Goal: Information Seeking & Learning: Learn about a topic

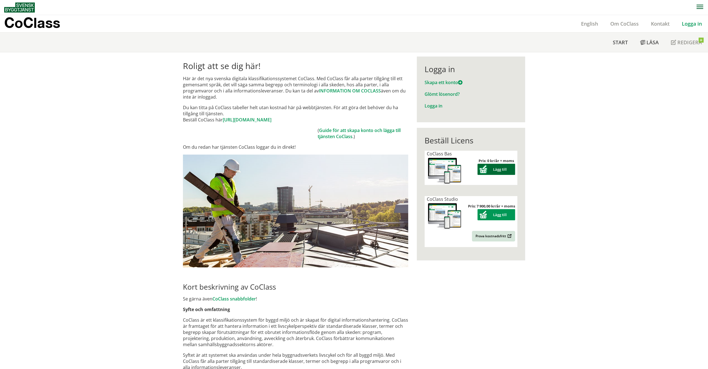
click at [492, 167] on button "Lägg till" at bounding box center [496, 169] width 38 height 11
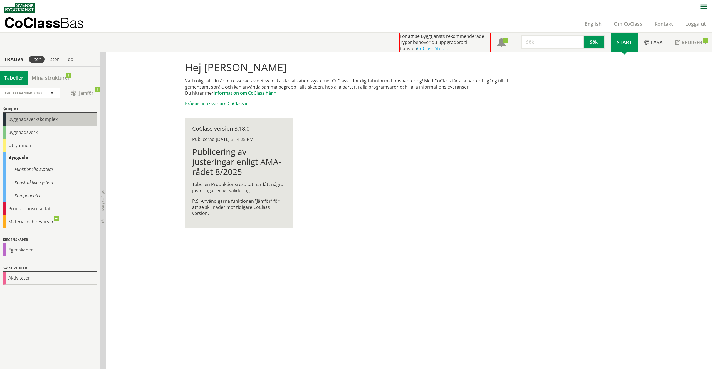
click at [58, 121] on div "Byggnadsverkskomplex" at bounding box center [50, 119] width 95 height 13
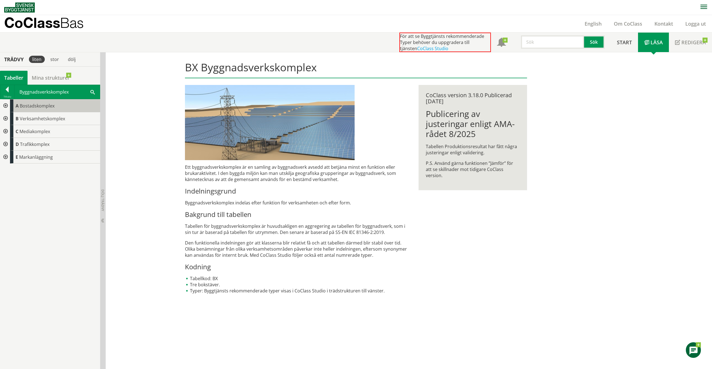
click at [32, 107] on span "Bostadskomplex" at bounding box center [37, 106] width 35 height 6
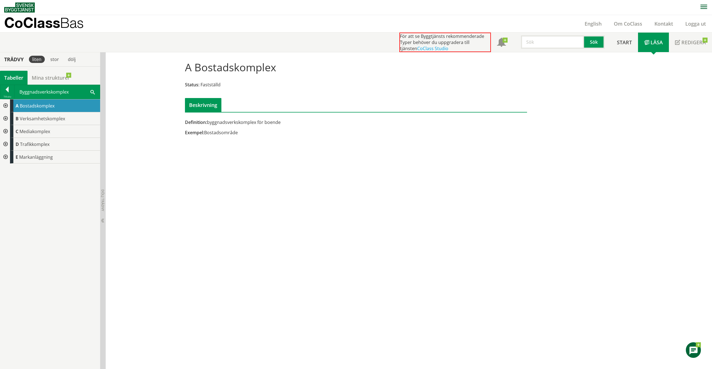
click at [5, 105] on div at bounding box center [5, 105] width 10 height 13
click at [10, 116] on div at bounding box center [9, 118] width 10 height 13
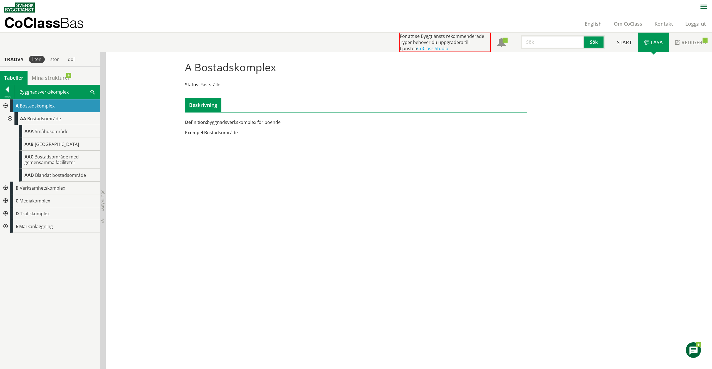
click at [5, 187] on div at bounding box center [5, 187] width 10 height 13
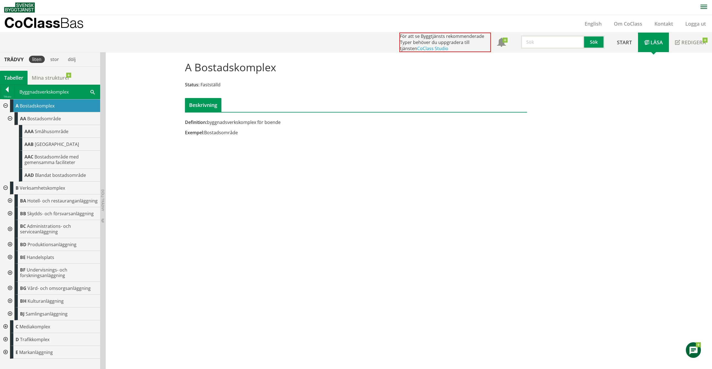
click at [10, 198] on div at bounding box center [9, 200] width 10 height 13
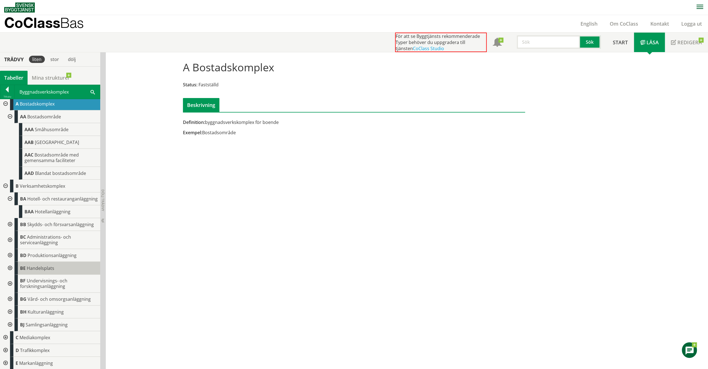
scroll to position [7, 0]
click at [4, 360] on div at bounding box center [5, 363] width 10 height 13
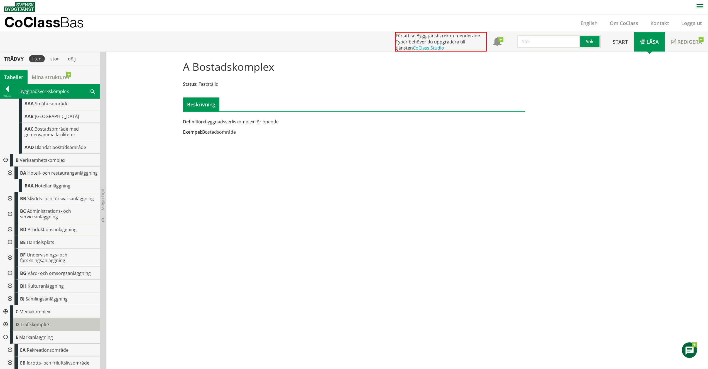
scroll to position [32, 0]
click at [9, 349] on div at bounding box center [9, 350] width 10 height 13
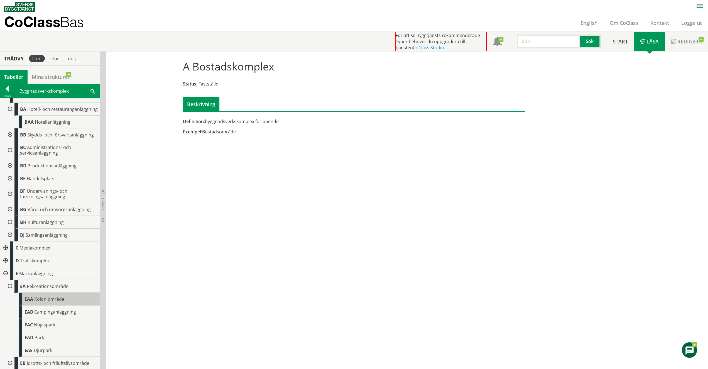
scroll to position [95, 0]
click at [10, 361] on div at bounding box center [9, 362] width 10 height 13
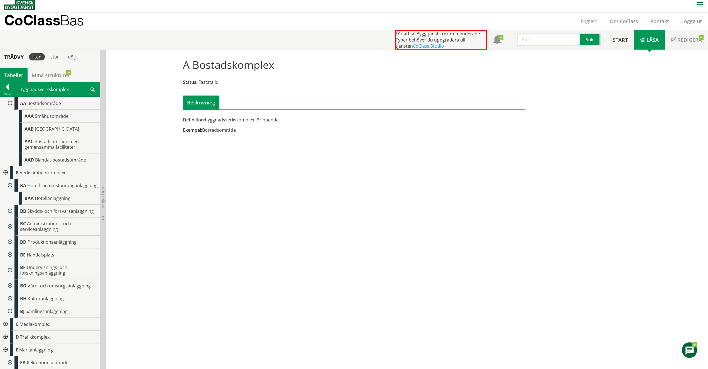
scroll to position [0, 0]
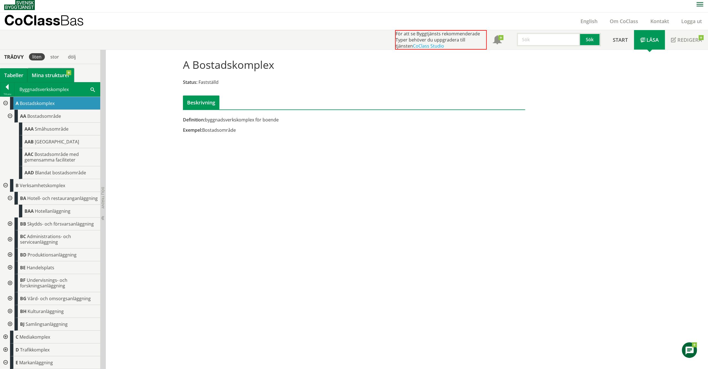
click at [46, 75] on link "Mina strukturer" at bounding box center [51, 75] width 46 height 14
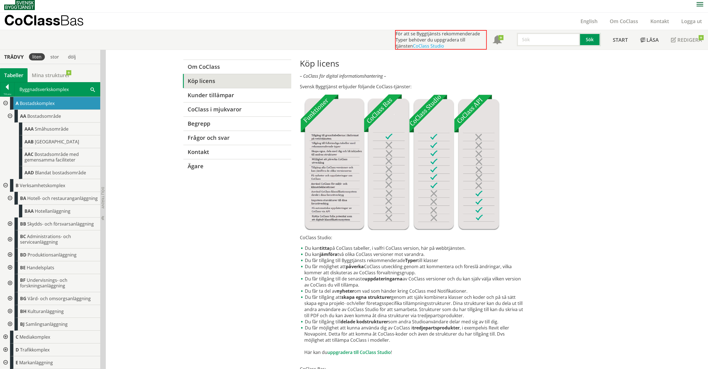
click at [15, 77] on div "Tabeller" at bounding box center [14, 75] width 28 height 14
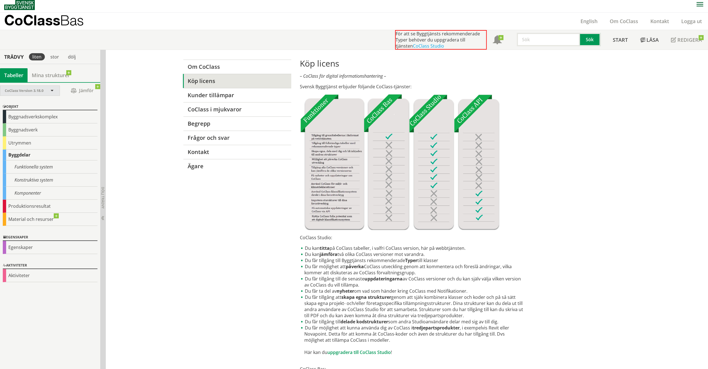
click at [54, 90] on span at bounding box center [52, 91] width 5 height 5
click at [35, 154] on div "Byggdelar" at bounding box center [50, 154] width 95 height 11
click at [51, 162] on div "Funktionella system" at bounding box center [50, 166] width 95 height 13
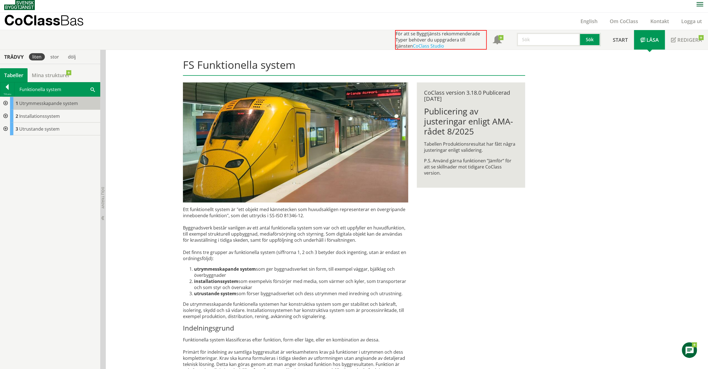
click at [25, 101] on span "Utrymmesskapande system" at bounding box center [48, 103] width 59 height 6
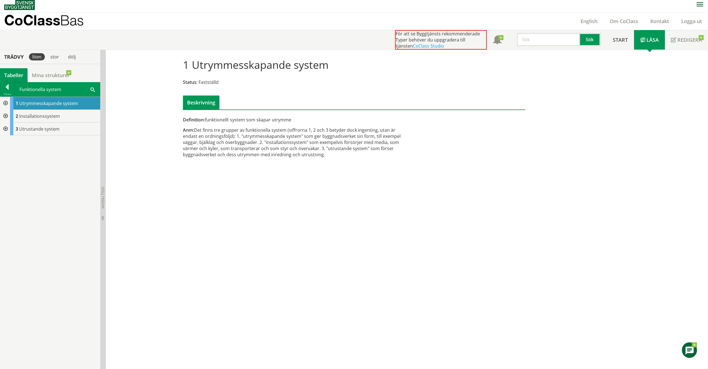
click at [6, 102] on div at bounding box center [5, 103] width 10 height 13
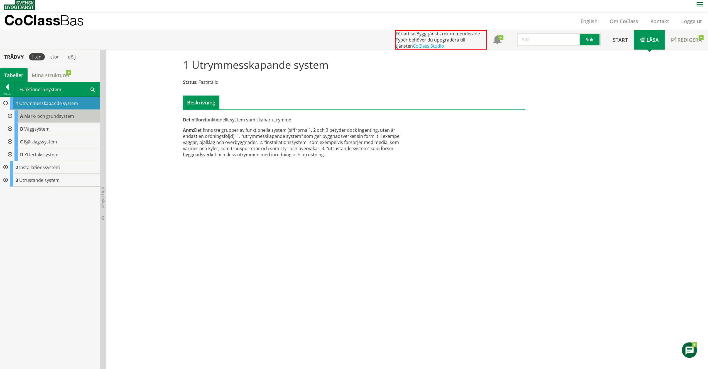
click at [69, 119] on div "A Mark- och grundsystem" at bounding box center [57, 116] width 86 height 13
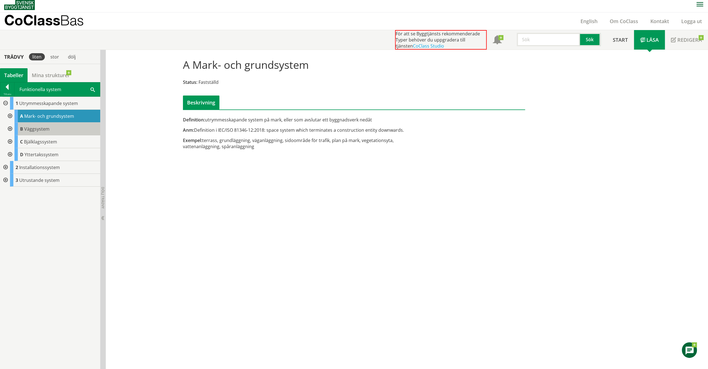
click at [58, 131] on div "B Väggsystem" at bounding box center [57, 128] width 86 height 13
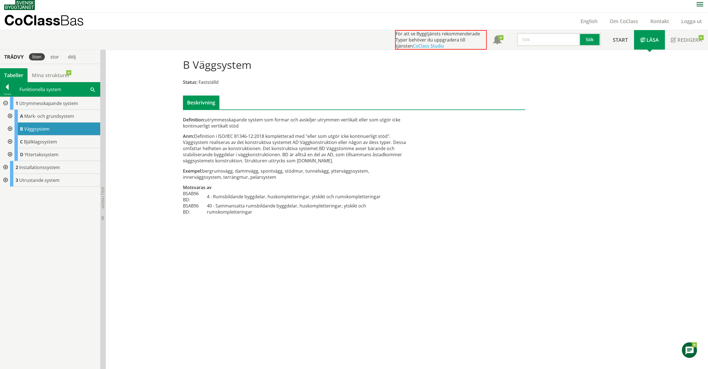
click at [10, 116] on div at bounding box center [9, 116] width 10 height 13
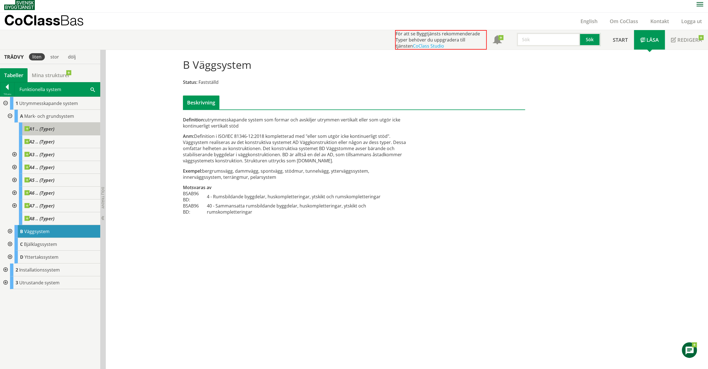
click at [45, 130] on span "A1 .. (Typer)" at bounding box center [39, 129] width 30 height 6
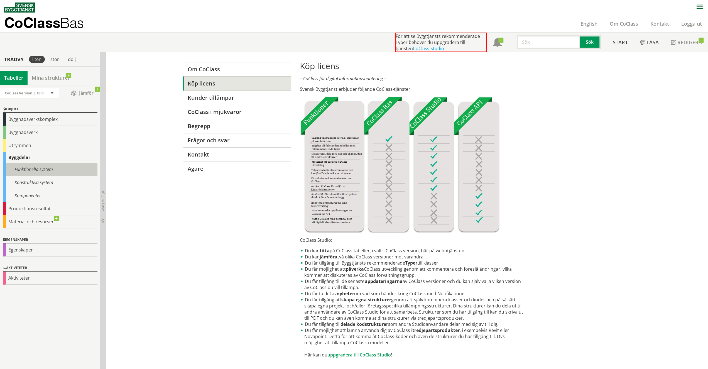
click at [34, 169] on div "Funktionella system" at bounding box center [50, 169] width 95 height 13
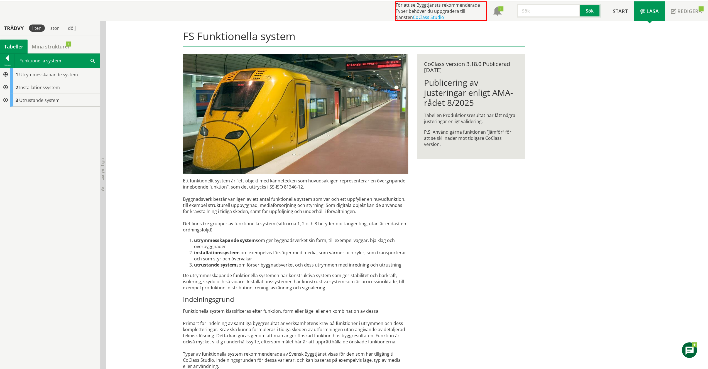
scroll to position [17, 0]
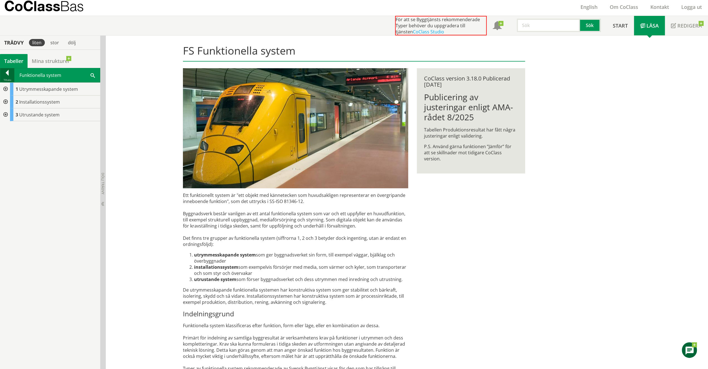
click at [7, 74] on div at bounding box center [7, 74] width 14 height 8
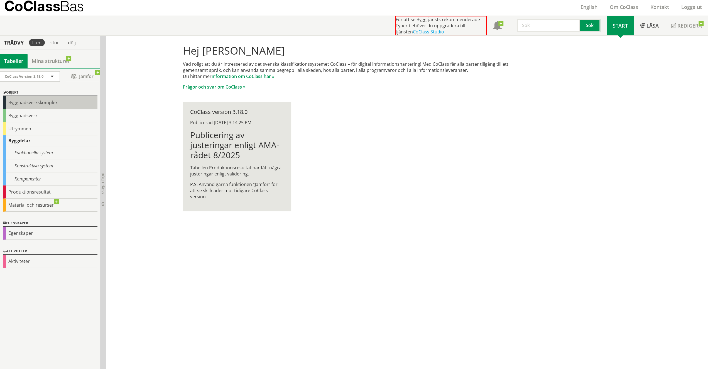
click at [33, 100] on div "Byggnadsverkskomplex" at bounding box center [50, 102] width 95 height 13
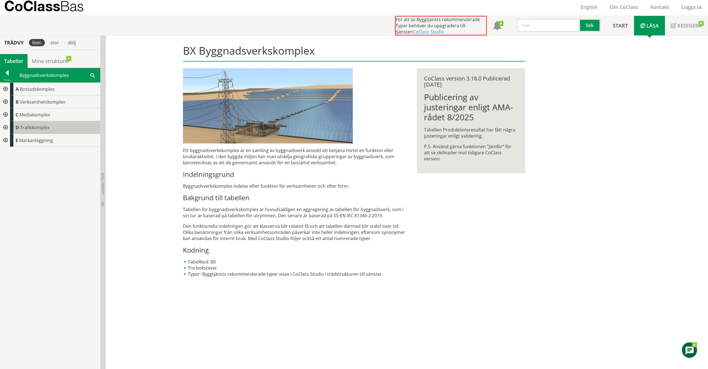
click at [38, 123] on div "D Trafikkomplex" at bounding box center [55, 127] width 90 height 13
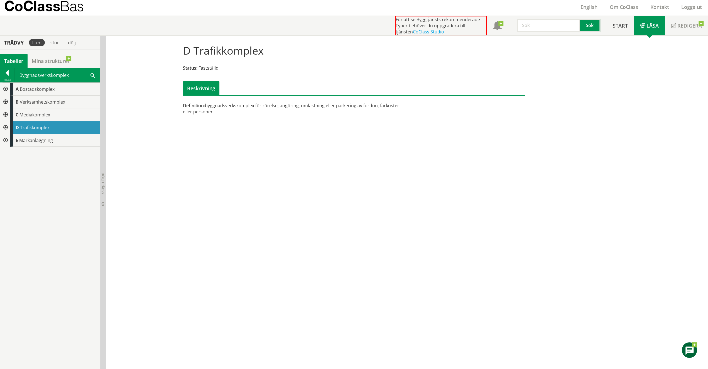
click at [6, 125] on div at bounding box center [5, 127] width 10 height 13
click at [11, 138] on div at bounding box center [9, 140] width 10 height 13
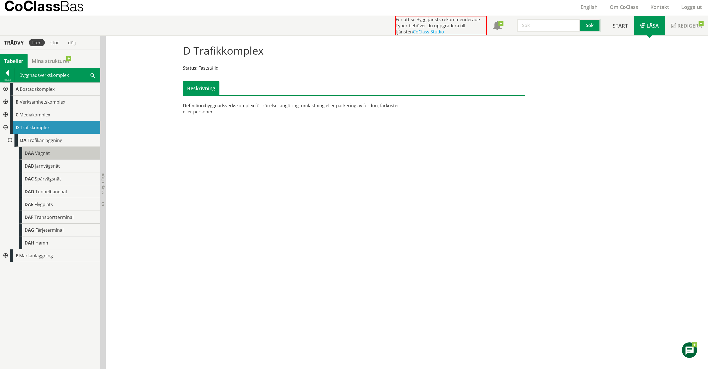
click at [46, 151] on span "Vägnät" at bounding box center [42, 153] width 15 height 6
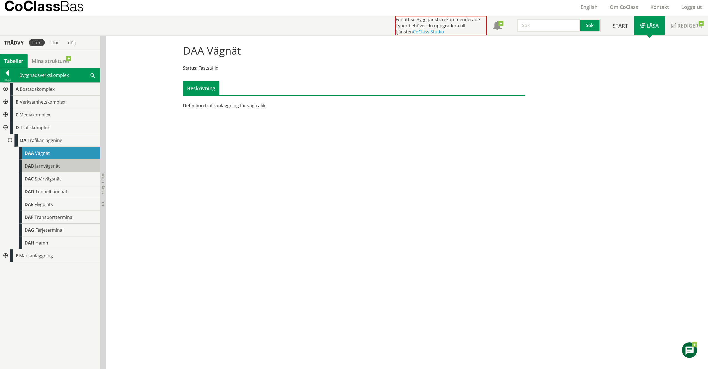
click at [46, 166] on span "Järnvägsnät" at bounding box center [47, 166] width 25 height 6
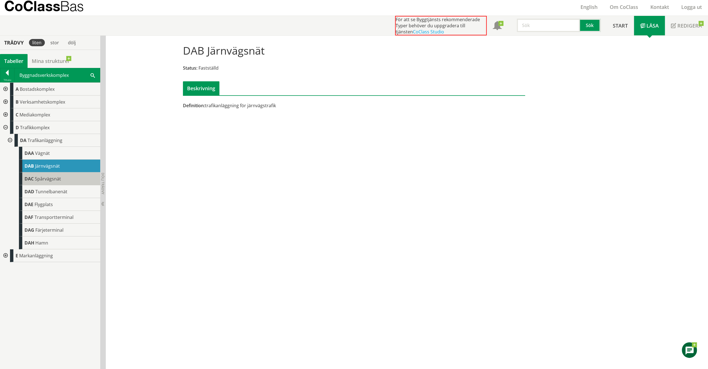
click at [46, 174] on div "DAC Spårvägsnät" at bounding box center [59, 178] width 81 height 13
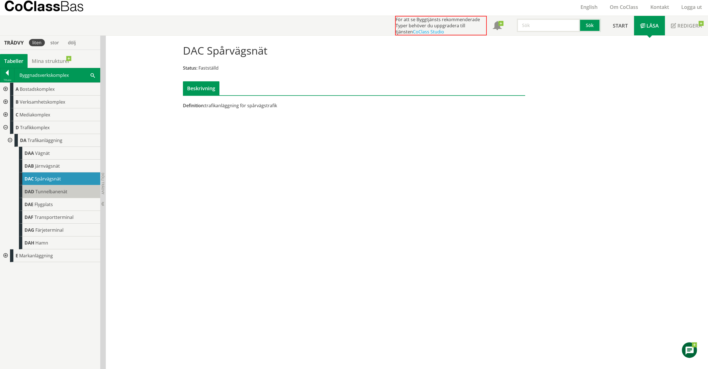
click at [51, 188] on span "Tunnelbanenät" at bounding box center [51, 191] width 32 height 6
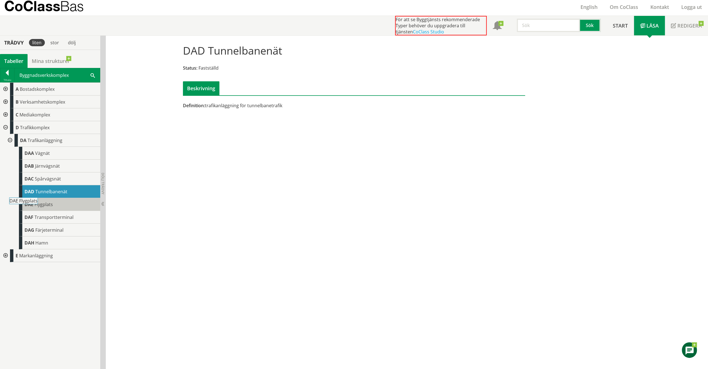
click at [56, 200] on div "DAE Flygplats" at bounding box center [59, 204] width 81 height 13
click at [694, 25] on span "Redigera" at bounding box center [689, 25] width 24 height 7
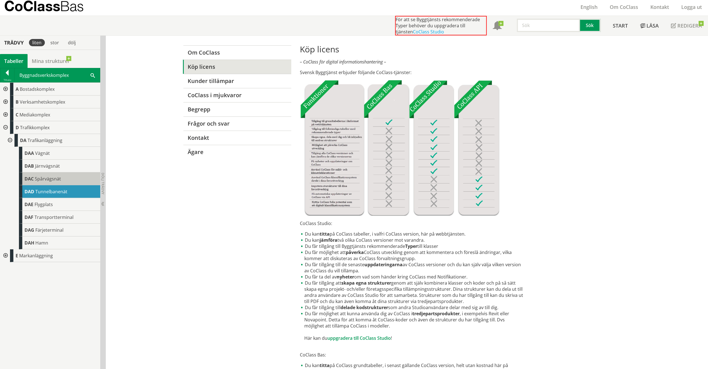
click at [46, 180] on span "Spårvägsnät" at bounding box center [48, 179] width 26 height 6
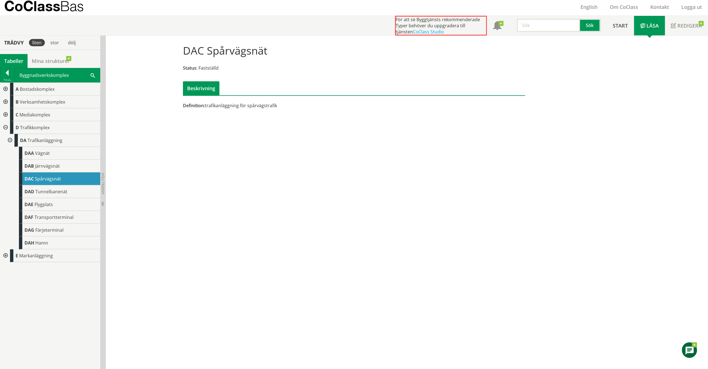
click at [5, 252] on div at bounding box center [5, 255] width 10 height 13
click at [11, 267] on div at bounding box center [9, 268] width 10 height 13
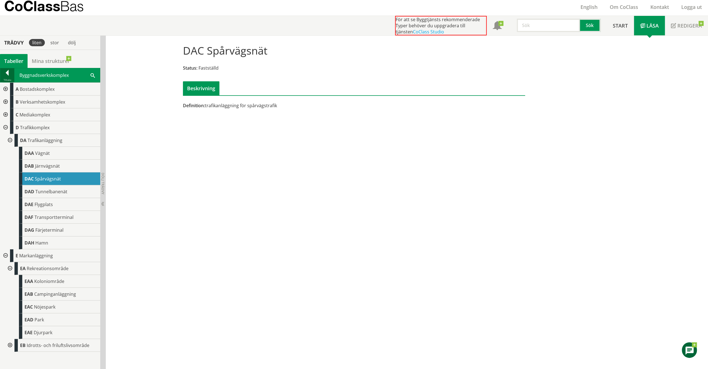
click at [6, 72] on div at bounding box center [7, 74] width 14 height 8
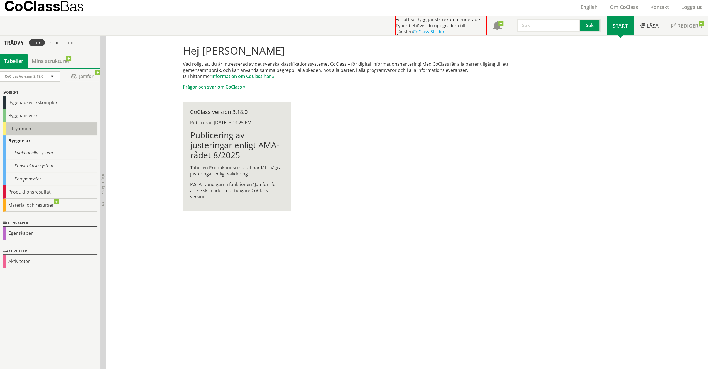
click at [28, 130] on div "Utrymmen" at bounding box center [50, 128] width 95 height 13
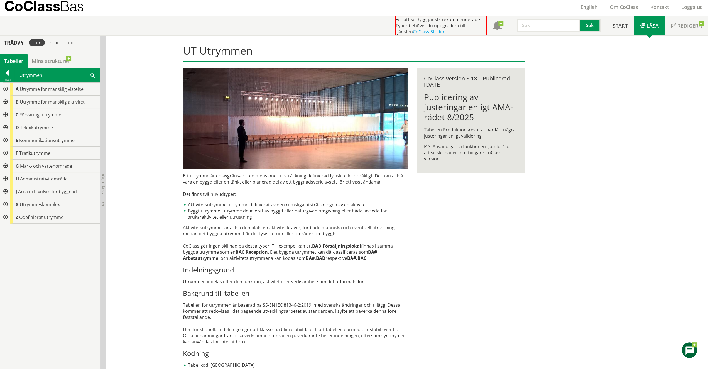
click at [5, 87] on div at bounding box center [5, 89] width 10 height 13
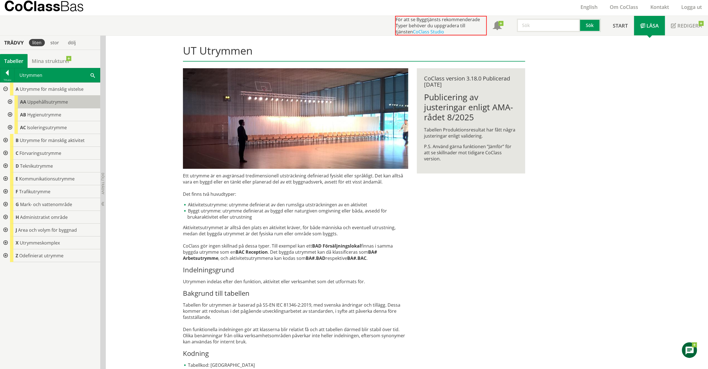
click at [55, 103] on span "Uppehållsutrymme" at bounding box center [47, 102] width 41 height 6
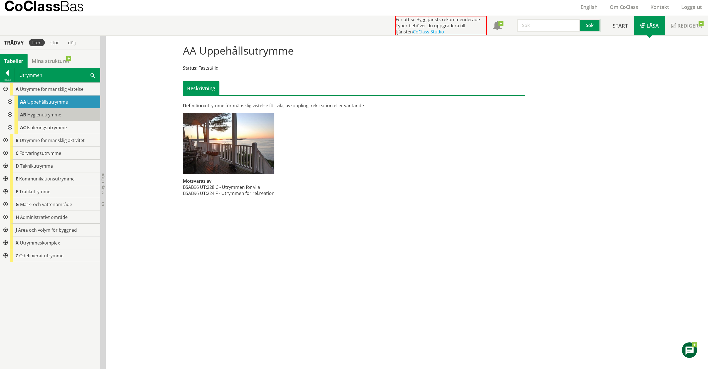
click at [58, 115] on span "Hygienutrymme" at bounding box center [44, 115] width 34 height 6
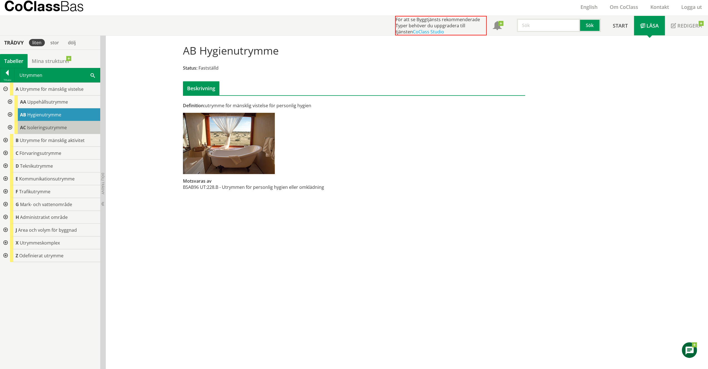
click at [59, 129] on span "Isoleringsutrymme" at bounding box center [47, 127] width 40 height 6
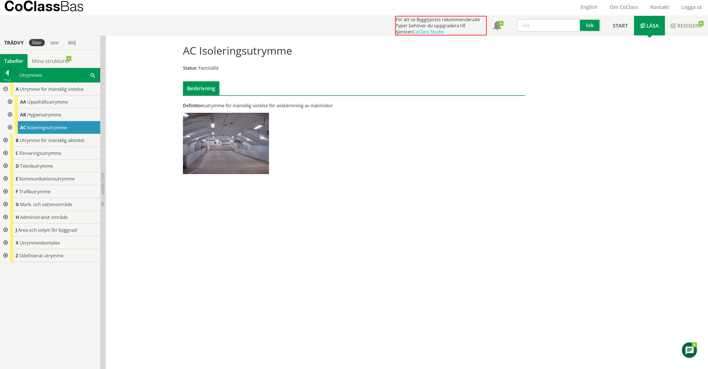
click at [13, 102] on div at bounding box center [9, 101] width 10 height 13
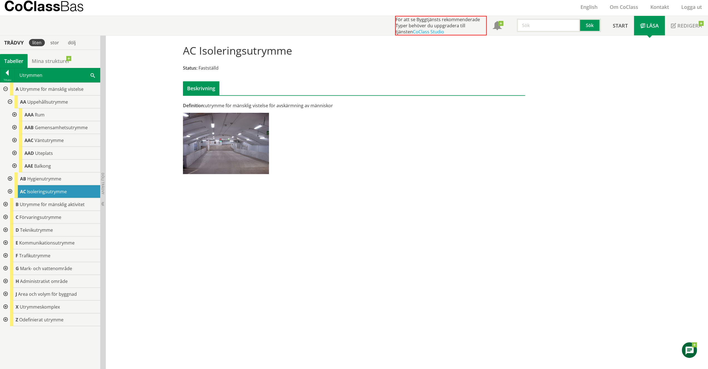
click at [11, 100] on div at bounding box center [9, 101] width 10 height 13
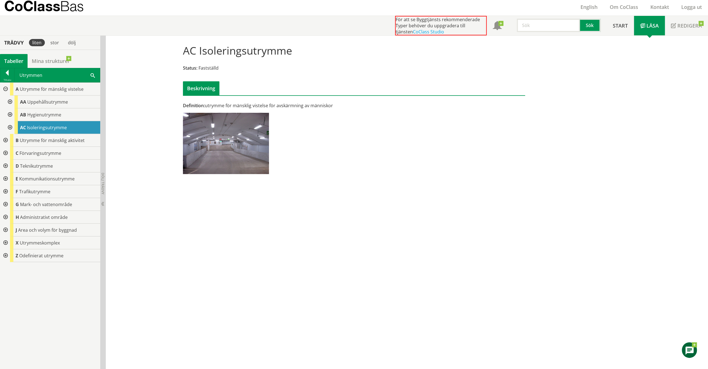
click at [5, 88] on div at bounding box center [5, 89] width 10 height 13
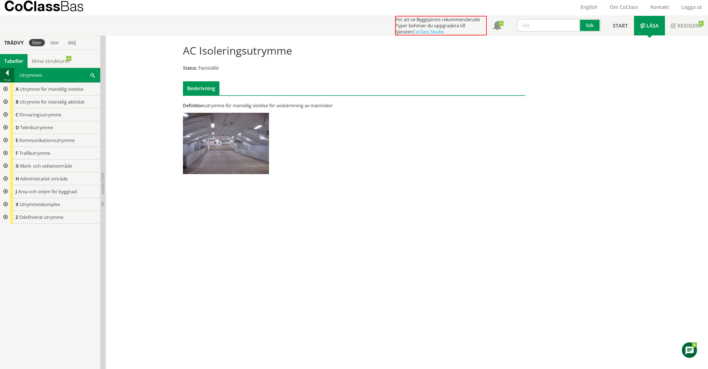
click at [9, 73] on div at bounding box center [7, 74] width 14 height 8
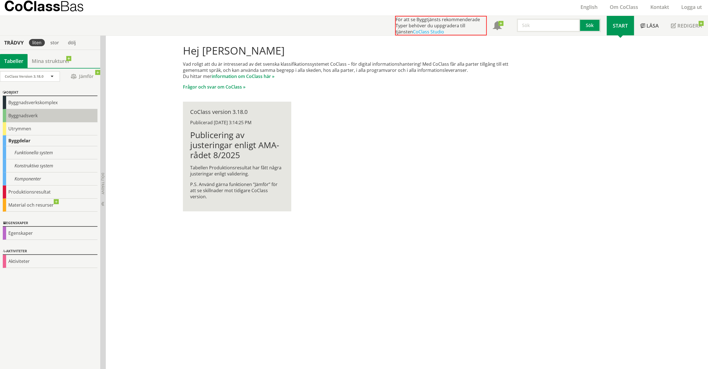
click at [42, 117] on div "Byggnadsverk" at bounding box center [50, 115] width 95 height 13
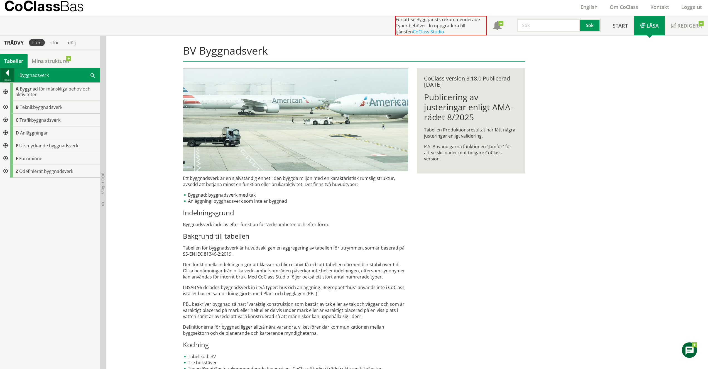
click at [9, 72] on div at bounding box center [7, 74] width 14 height 8
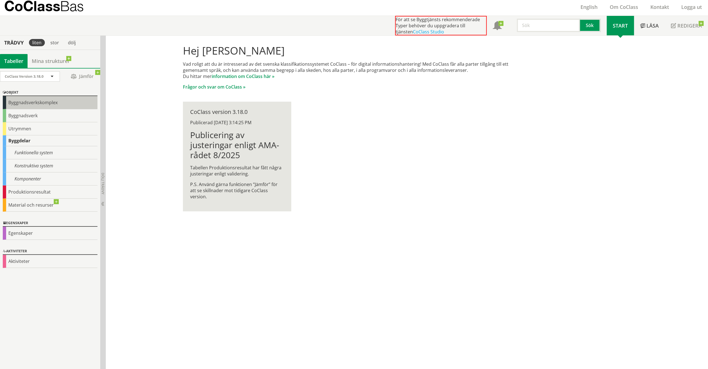
click at [18, 102] on div "Byggnadsverkskomplex" at bounding box center [50, 102] width 95 height 13
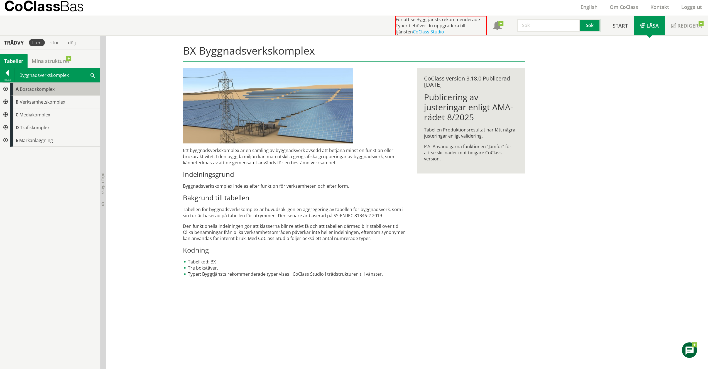
click at [28, 90] on span "Bostadskomplex" at bounding box center [37, 89] width 35 height 6
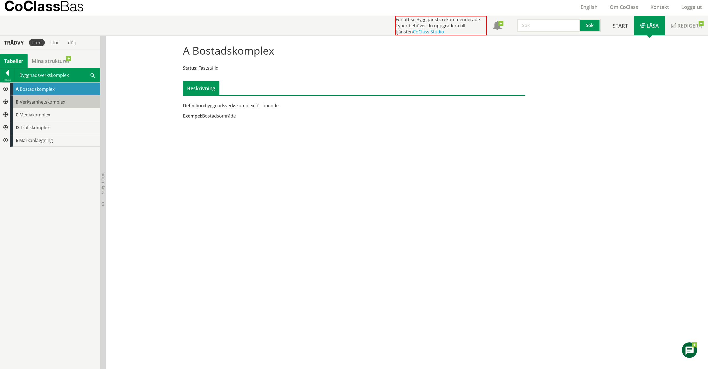
click at [51, 103] on span "Verksamhetskomplex" at bounding box center [42, 102] width 45 height 6
click at [6, 99] on div at bounding box center [5, 101] width 10 height 13
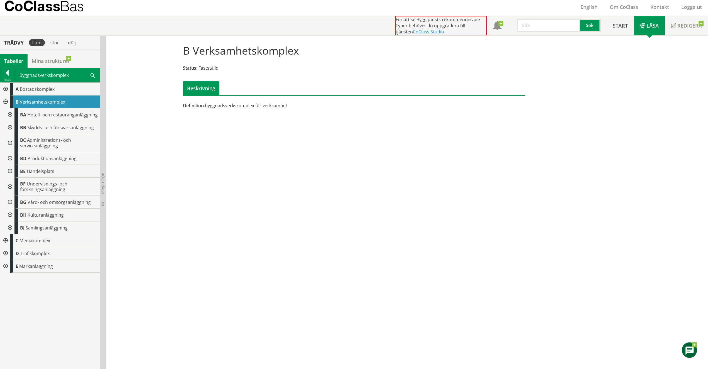
click at [4, 86] on div at bounding box center [5, 89] width 10 height 13
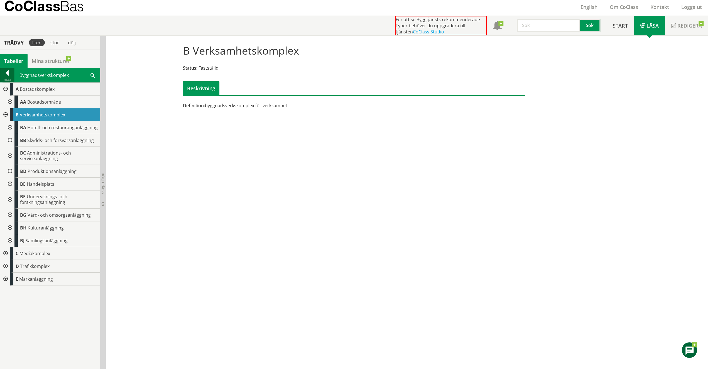
click at [8, 73] on div at bounding box center [7, 74] width 14 height 8
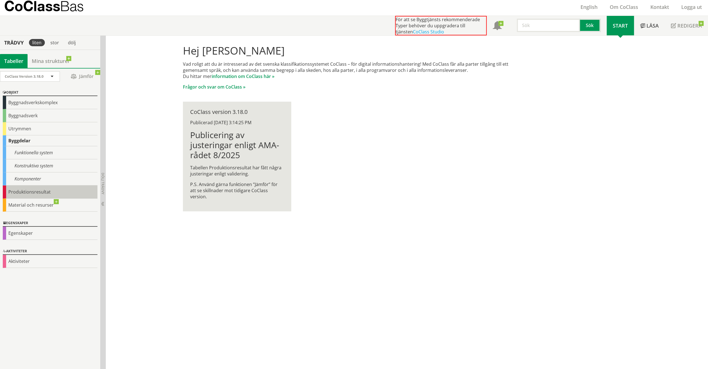
click at [28, 188] on div "Produktionsresultat" at bounding box center [50, 191] width 95 height 13
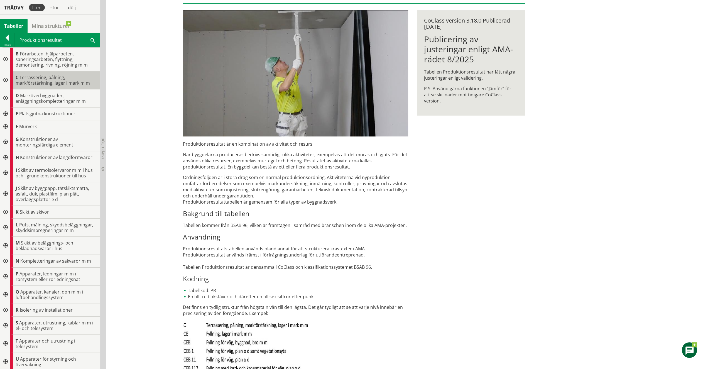
click at [49, 83] on span "Terrassering, pålning, markförstärkning, lager i mark m m" at bounding box center [53, 80] width 74 height 12
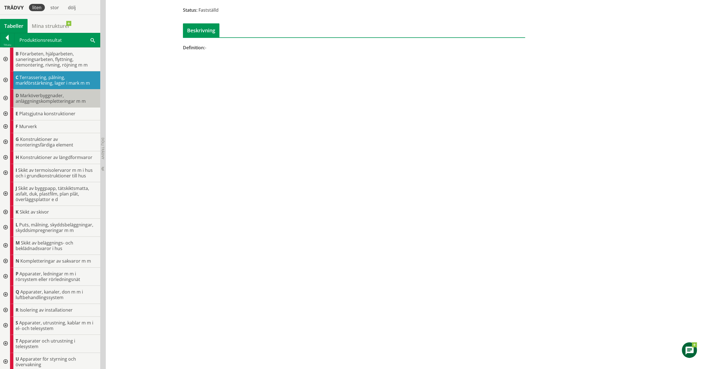
click at [52, 98] on span "Marköverbyggnader, anläggningskompletteringar m m" at bounding box center [51, 98] width 70 height 12
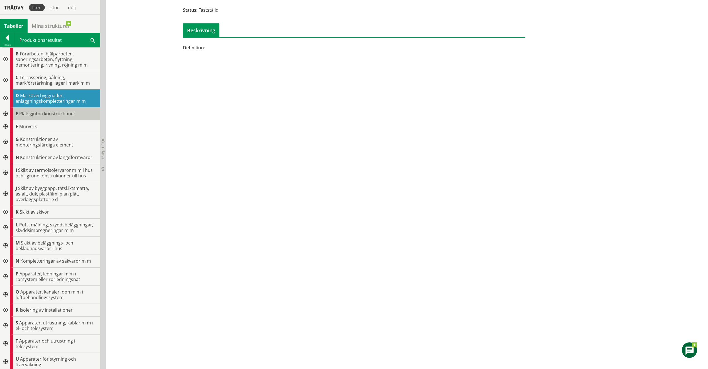
click at [53, 116] on span "Platsgjutna konstruktioner" at bounding box center [47, 113] width 56 height 6
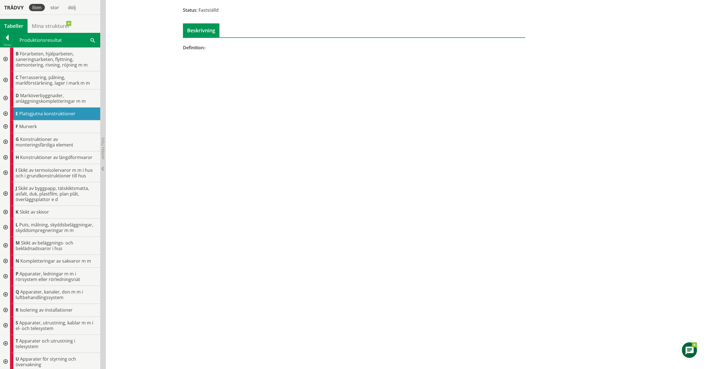
click at [6, 111] on div at bounding box center [5, 113] width 10 height 13
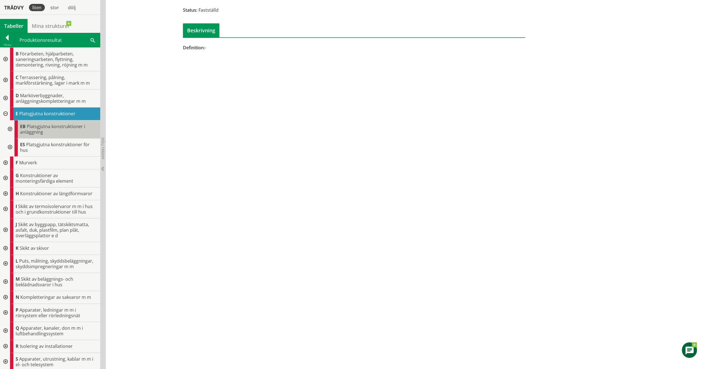
click at [35, 127] on span "Platsgjutna konstruktioner i anläggning" at bounding box center [52, 129] width 65 height 12
click at [11, 127] on div at bounding box center [9, 129] width 10 height 18
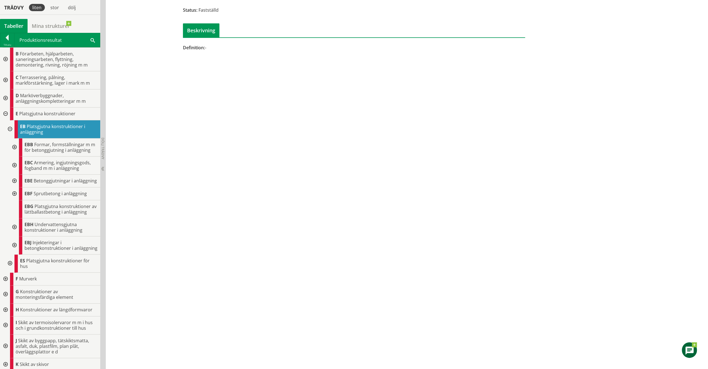
click at [13, 148] on div at bounding box center [14, 147] width 10 height 18
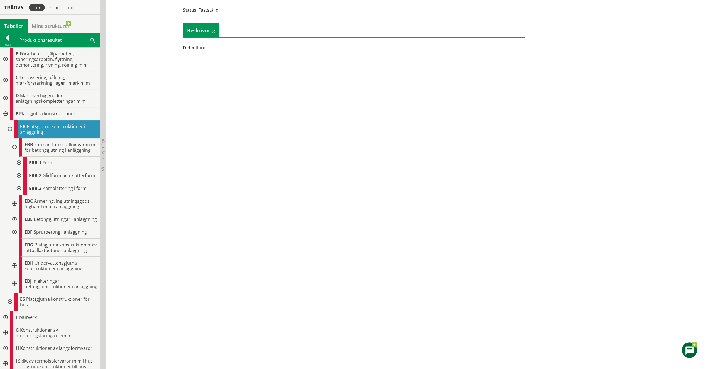
click at [19, 166] on div at bounding box center [18, 162] width 10 height 13
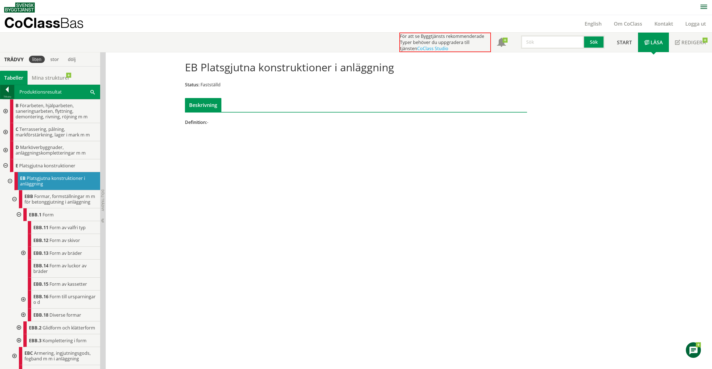
click at [8, 88] on div at bounding box center [7, 91] width 14 height 8
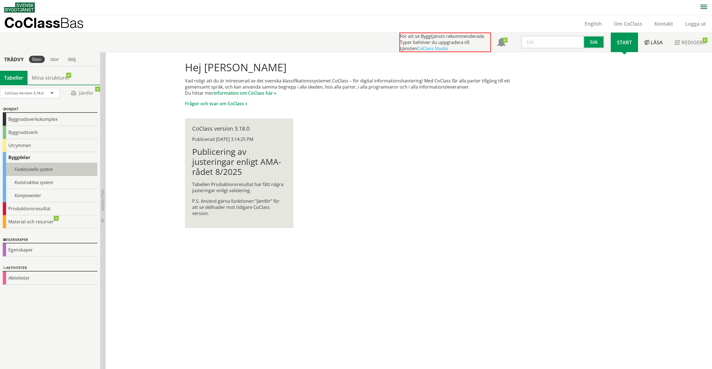
click at [44, 169] on div "Funktionella system" at bounding box center [50, 169] width 95 height 13
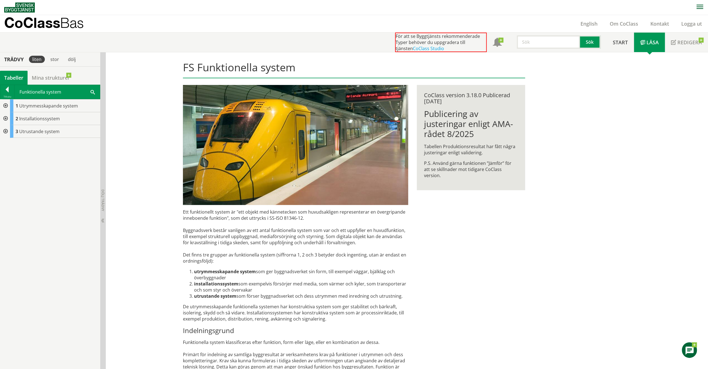
click at [5, 104] on div at bounding box center [5, 105] width 10 height 13
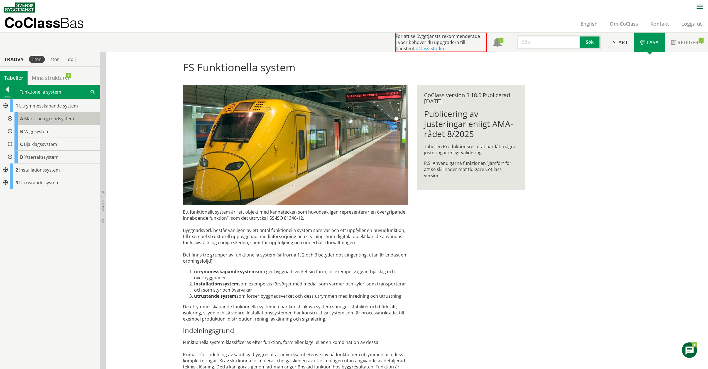
click at [43, 120] on span "Mark- och grundsystem" at bounding box center [49, 119] width 50 height 6
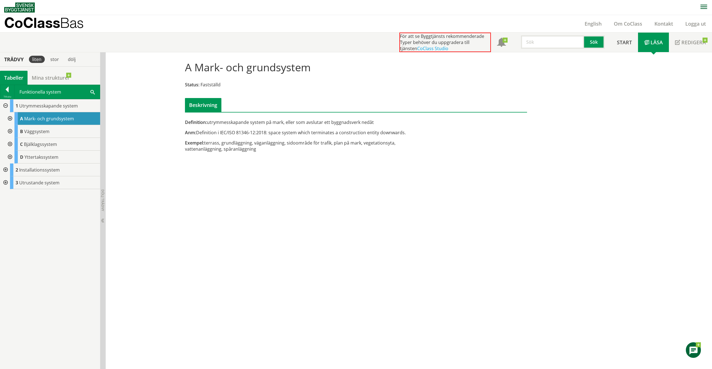
click at [3, 105] on div at bounding box center [5, 105] width 10 height 13
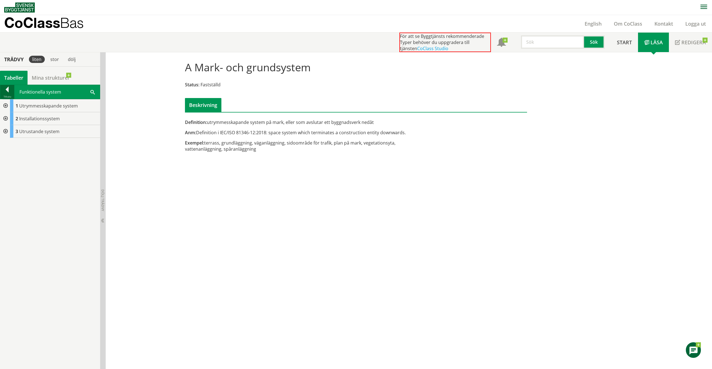
click at [9, 87] on div at bounding box center [7, 91] width 14 height 8
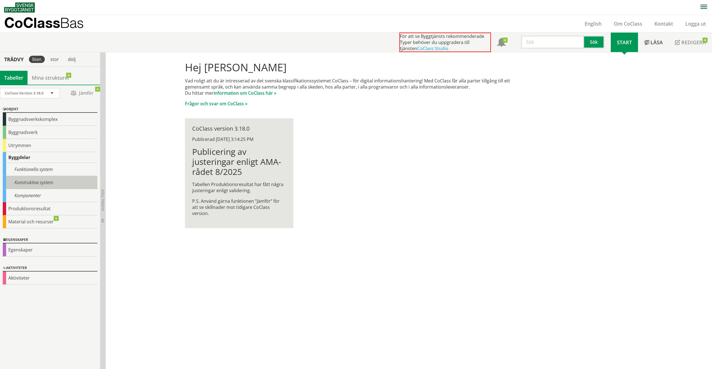
click at [31, 180] on div "Konstruktiva system" at bounding box center [50, 182] width 95 height 13
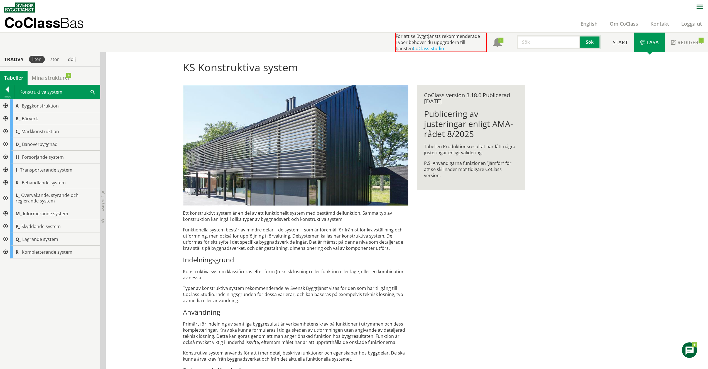
click at [5, 103] on div at bounding box center [5, 105] width 10 height 13
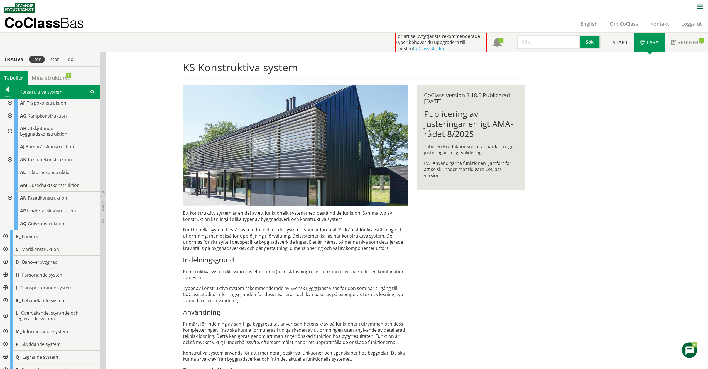
scroll to position [73, 0]
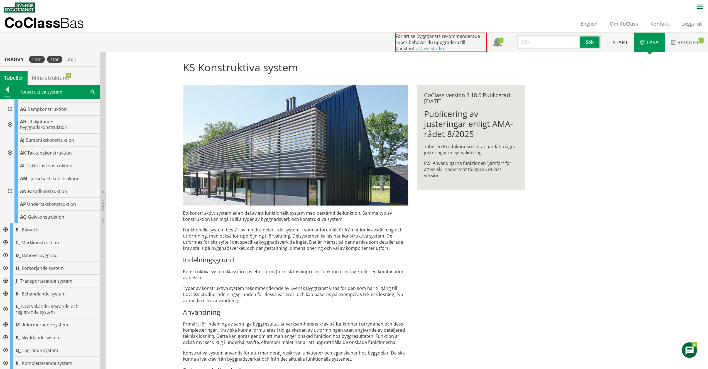
click at [54, 59] on div "stor" at bounding box center [54, 59] width 15 height 7
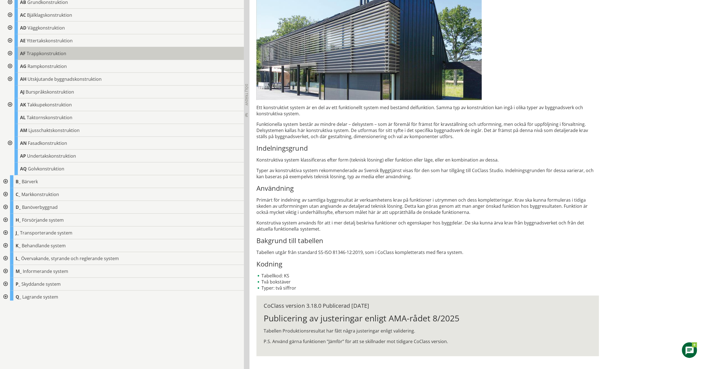
scroll to position [107, 0]
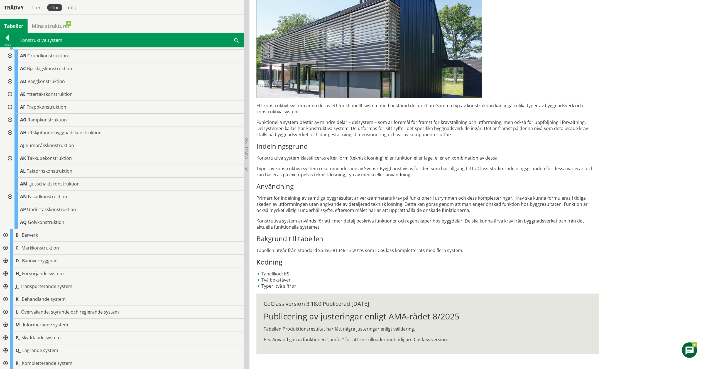
click at [98, 8] on div "Trädvy liten stor dölj" at bounding box center [122, 8] width 244 height 14
click at [9, 105] on div at bounding box center [9, 107] width 10 height 13
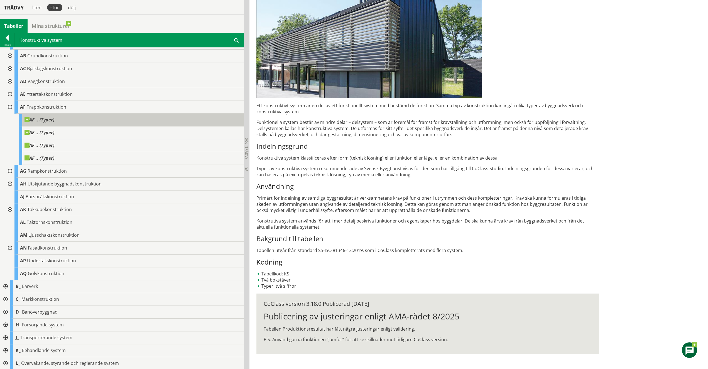
click at [32, 121] on span "AF .. (Typer)" at bounding box center [39, 120] width 30 height 6
click at [54, 117] on span at bounding box center [54, 117] width 0 height 0
click at [75, 117] on div "AF .. (Typer)" at bounding box center [131, 120] width 225 height 13
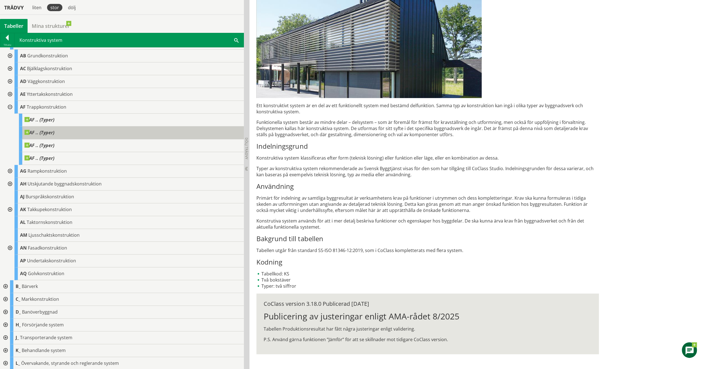
click at [79, 136] on div "AF .. (Typer)" at bounding box center [131, 132] width 225 height 13
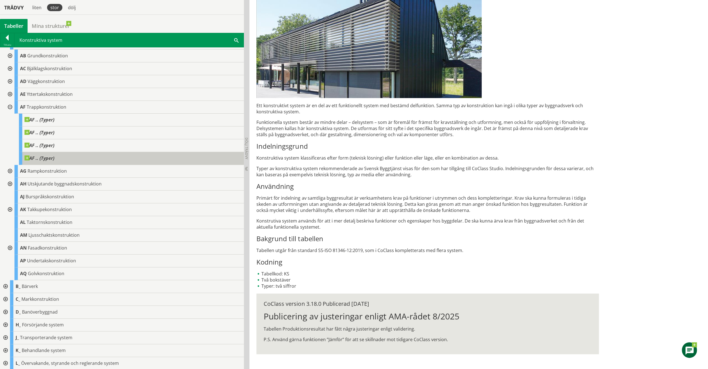
click at [81, 152] on div "AF .. (Typer)" at bounding box center [131, 158] width 225 height 13
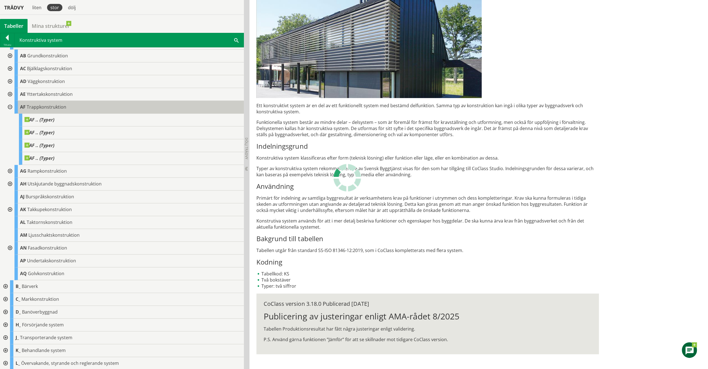
click at [82, 108] on div "AF Trappkonstruktion" at bounding box center [128, 107] width 229 height 13
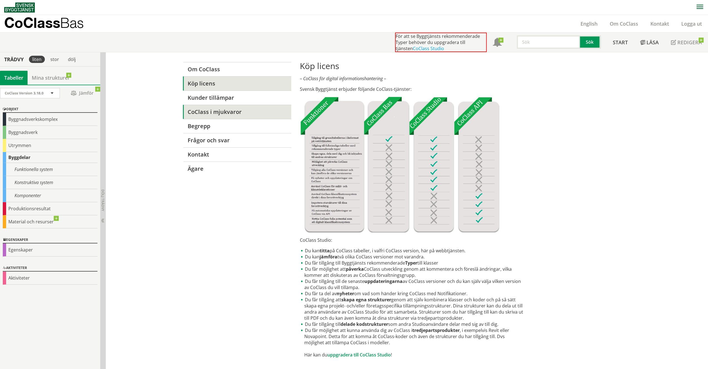
click at [223, 110] on link "CoClass i mjukvaror" at bounding box center [237, 112] width 108 height 14
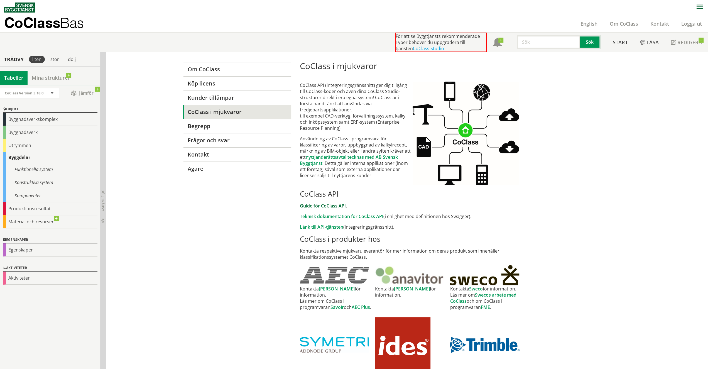
click at [316, 204] on link "Guide för CoClass API" at bounding box center [323, 206] width 46 height 6
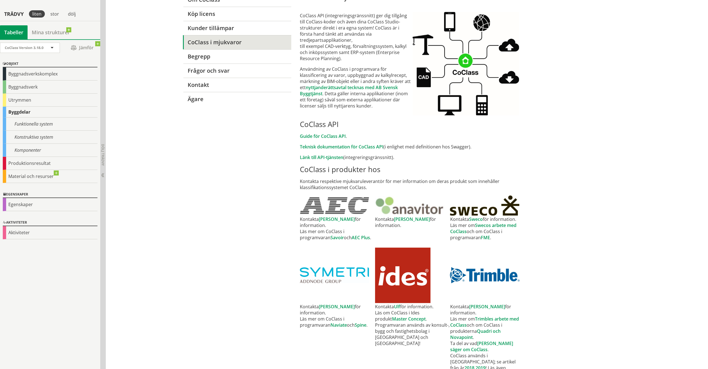
scroll to position [51, 0]
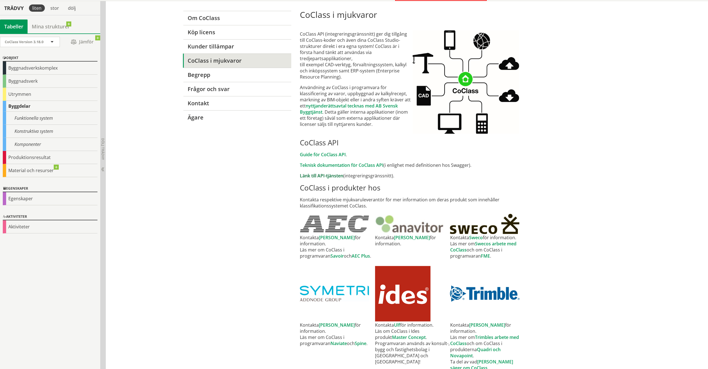
click at [333, 174] on link "Länk till API-tjänsten" at bounding box center [321, 176] width 43 height 6
